Goal: Find specific page/section: Find specific page/section

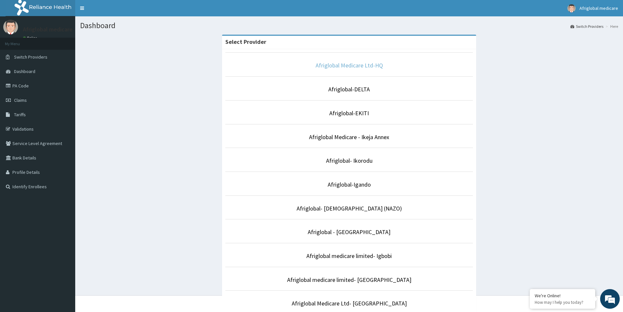
click at [353, 67] on link "Afriglobal Medicare Ltd-HQ" at bounding box center [349, 66] width 67 height 8
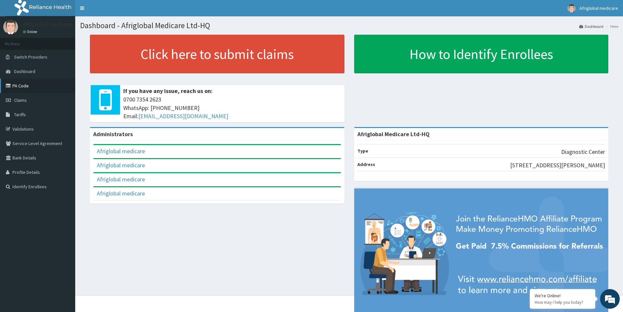
click at [30, 90] on link "PA Code" at bounding box center [37, 86] width 75 height 14
